Goal: Task Accomplishment & Management: Manage account settings

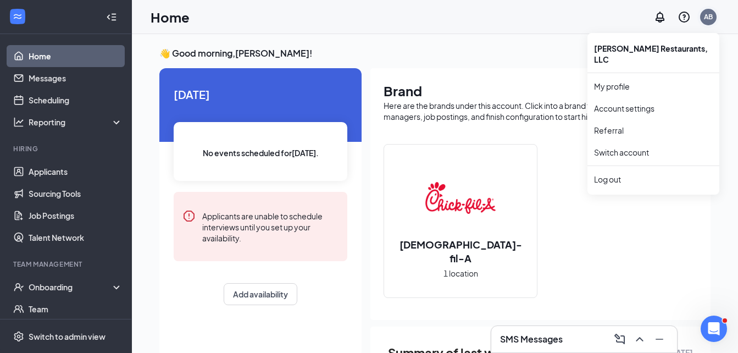
click at [710, 20] on div "AB" at bounding box center [708, 16] width 9 height 9
click at [707, 26] on div "AB" at bounding box center [709, 17] width 22 height 22
click at [708, 22] on div "AB" at bounding box center [708, 17] width 16 height 16
click at [630, 147] on link "Switch account" at bounding box center [621, 152] width 55 height 10
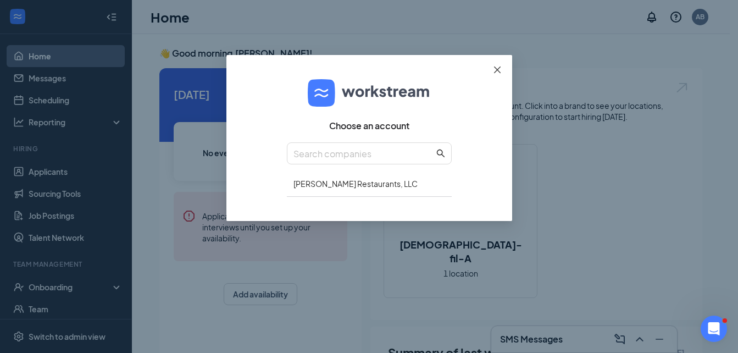
click at [495, 65] on span "Close" at bounding box center [498, 70] width 30 height 30
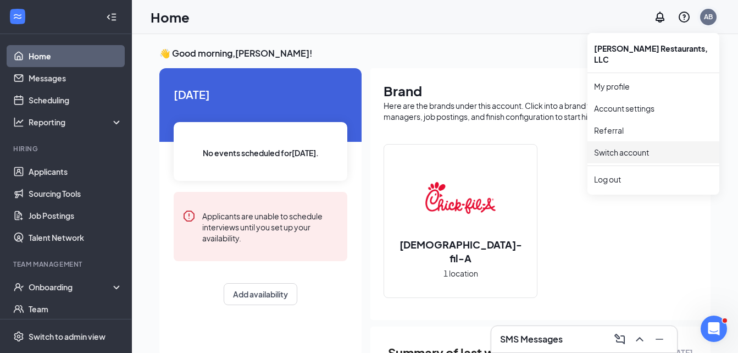
click at [702, 15] on div "AB" at bounding box center [708, 17] width 16 height 16
click at [630, 174] on div "Log out" at bounding box center [653, 179] width 119 height 11
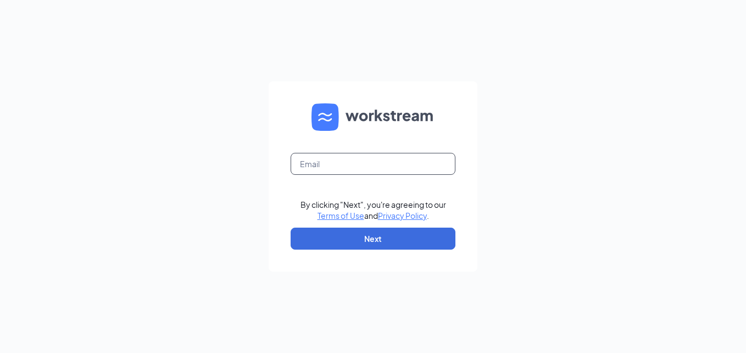
click at [331, 156] on input "text" at bounding box center [373, 164] width 165 height 22
type input "[EMAIL_ADDRESS][DOMAIN_NAME]"
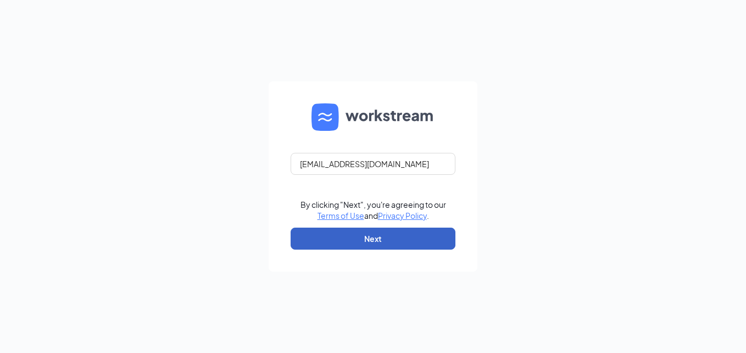
click at [379, 239] on button "Next" at bounding box center [373, 239] width 165 height 22
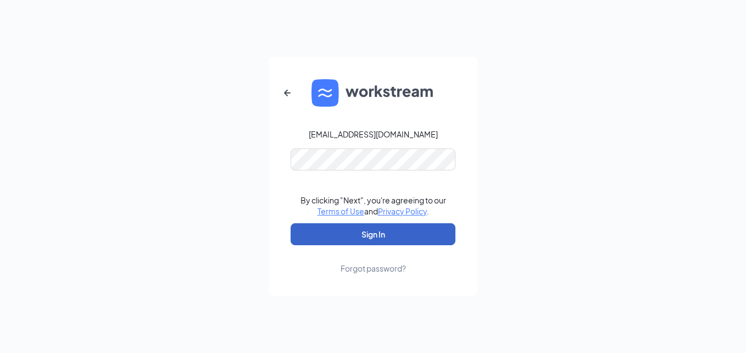
click at [336, 236] on button "Sign In" at bounding box center [373, 234] width 165 height 22
